Goal: Information Seeking & Learning: Find specific fact

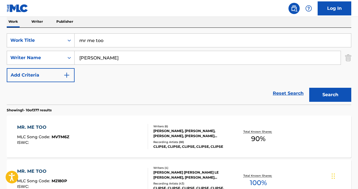
drag, startPoint x: 114, startPoint y: 43, endPoint x: 50, endPoint y: 28, distance: 65.7
click at [50, 28] on div "SearchWithCriteria80ba2f56-ec18-4e73-b309-6d757d91ad92 Work Title mr me too Sea…" at bounding box center [179, 66] width 345 height 77
type input "victory labp"
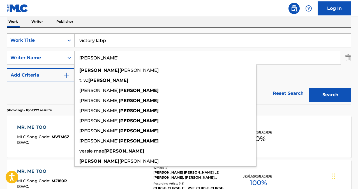
type input "[PERSON_NAME]"
click at [102, 40] on input "victory labp" at bounding box center [213, 40] width 276 height 13
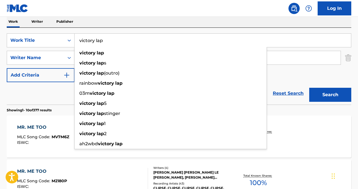
type input "victory lap"
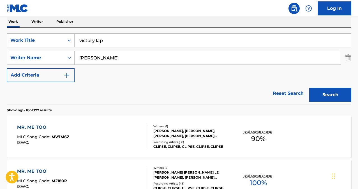
click at [330, 95] on button "Search" at bounding box center [330, 95] width 42 height 14
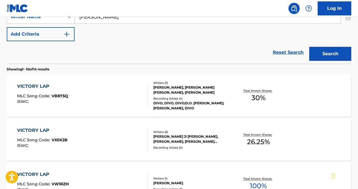
scroll to position [133, 0]
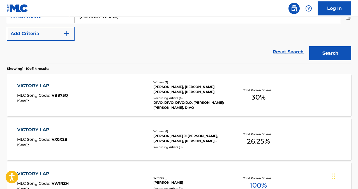
click at [36, 130] on div "VICTORY LAP" at bounding box center [42, 129] width 50 height 7
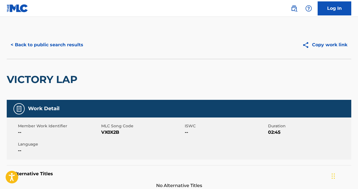
click at [64, 43] on button "< Back to public search results" at bounding box center [47, 45] width 80 height 14
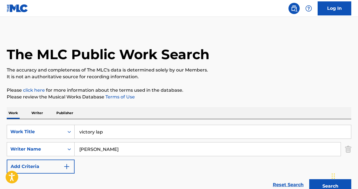
drag, startPoint x: 108, startPoint y: 133, endPoint x: 45, endPoint y: 121, distance: 64.5
click at [45, 122] on div "SearchWithCriteria80ba2f56-ec18-4e73-b309-6d757d91ad92 Work Title victory lap S…" at bounding box center [179, 157] width 345 height 77
click at [80, 132] on input "foll in peace" at bounding box center [213, 131] width 276 height 13
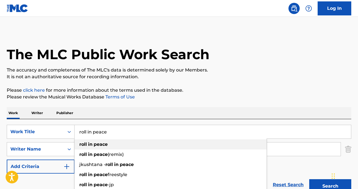
type input "roll in peace"
click at [107, 144] on strong "peace" at bounding box center [101, 144] width 14 height 5
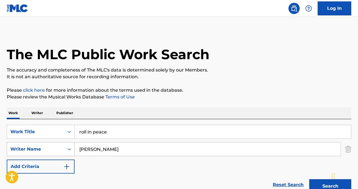
drag, startPoint x: 109, startPoint y: 153, endPoint x: 60, endPoint y: 147, distance: 49.8
click at [61, 147] on div "SearchWithCriteria10e5c0f4-6e29-43e6-8952-c28bc4c8c7a4 Writer Name [PERSON_NAME]" at bounding box center [179, 149] width 345 height 14
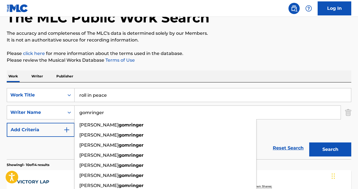
scroll to position [38, 0]
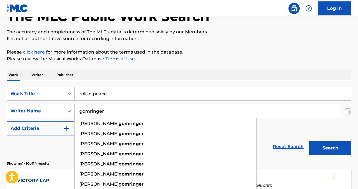
type input "gomringer"
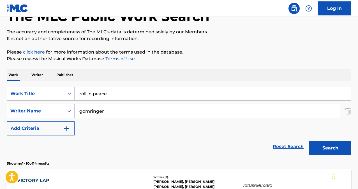
click at [326, 149] on button "Search" at bounding box center [330, 148] width 42 height 14
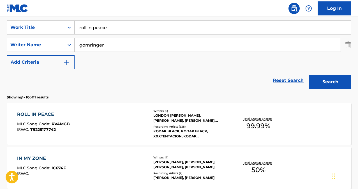
scroll to position [108, 0]
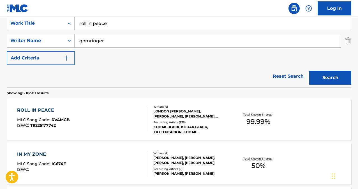
click at [33, 111] on div "ROLL IN PEACE" at bounding box center [43, 110] width 53 height 7
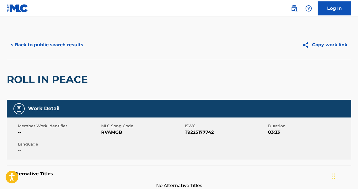
click at [60, 46] on button "< Back to public search results" at bounding box center [47, 45] width 80 height 14
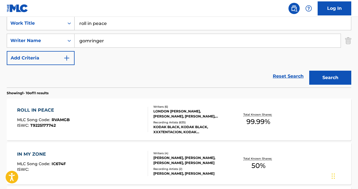
drag, startPoint x: 107, startPoint y: 22, endPoint x: 65, endPoint y: 20, distance: 41.8
click at [66, 20] on div "SearchWithCriteria80ba2f56-ec18-4e73-b309-6d757d91ad92 Work Title roll in peace" at bounding box center [179, 23] width 345 height 14
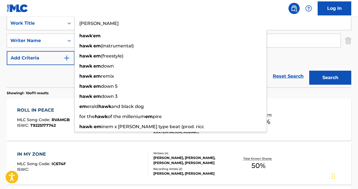
type input "[PERSON_NAME]"
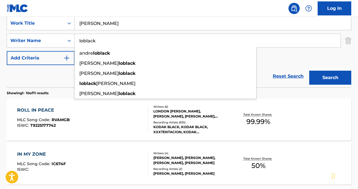
type input "loblack"
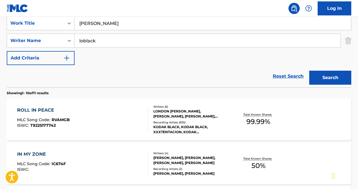
click at [329, 78] on button "Search" at bounding box center [330, 78] width 42 height 14
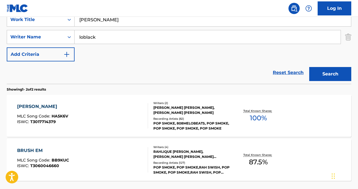
scroll to position [117, 0]
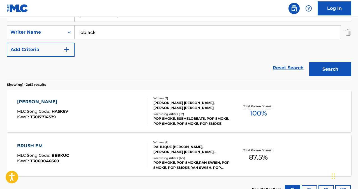
click at [29, 103] on div "[PERSON_NAME]" at bounding box center [42, 101] width 51 height 7
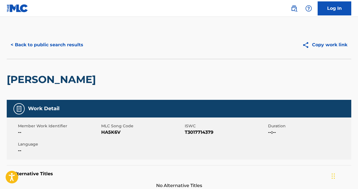
click at [59, 46] on button "< Back to public search results" at bounding box center [47, 45] width 80 height 14
